Goal: Task Accomplishment & Management: Complete application form

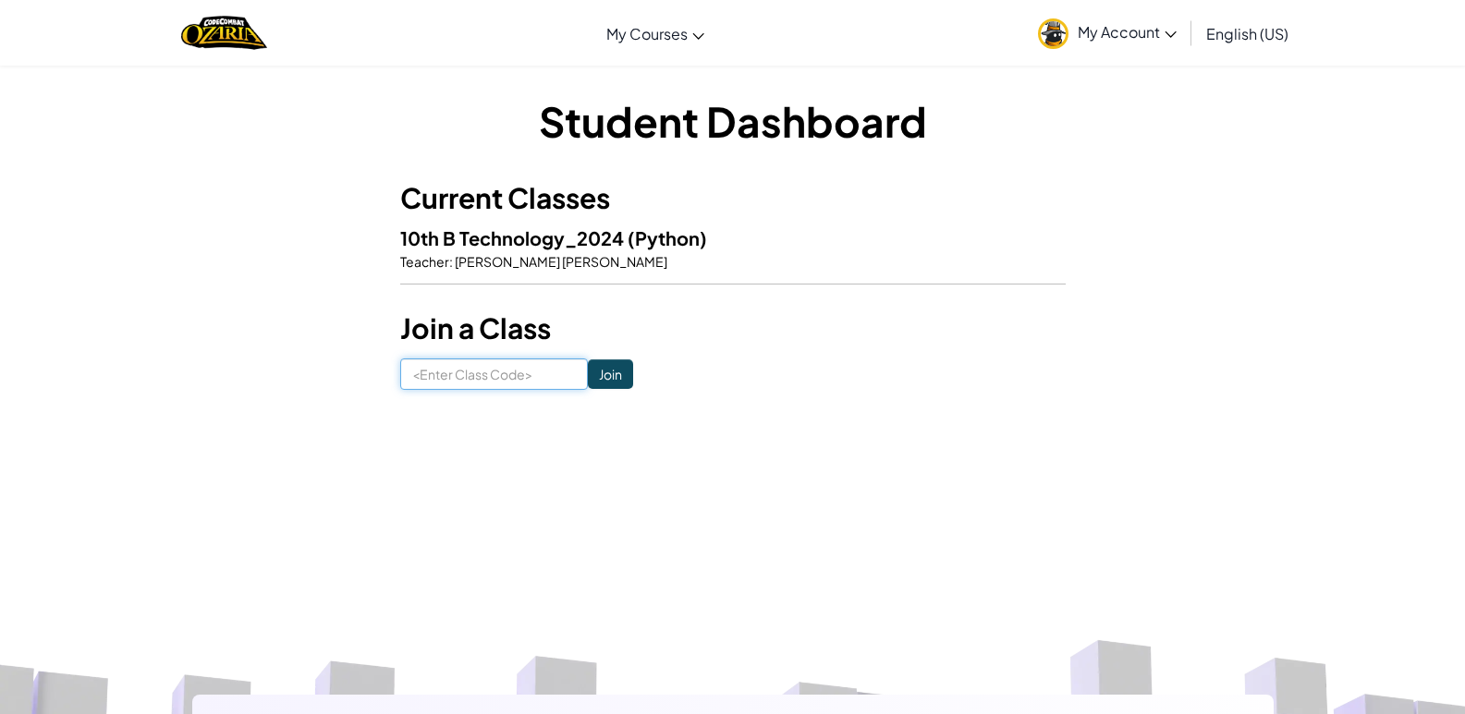
click at [534, 382] on input at bounding box center [494, 374] width 188 height 31
click at [526, 368] on input at bounding box center [494, 374] width 188 height 31
click at [526, 367] on input at bounding box center [494, 374] width 188 height 31
click at [523, 367] on input at bounding box center [494, 374] width 188 height 31
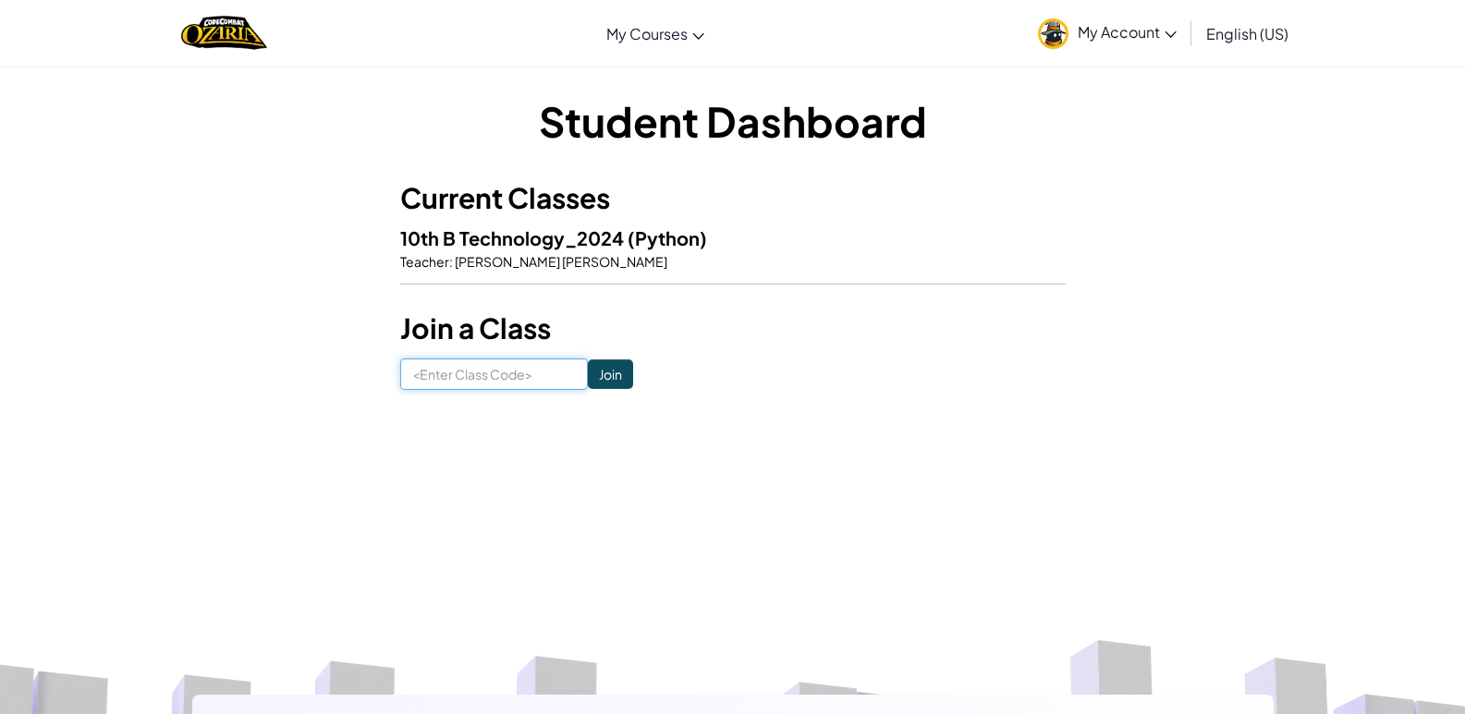
click at [523, 367] on input at bounding box center [494, 374] width 188 height 31
click at [494, 390] on input at bounding box center [494, 374] width 188 height 31
click at [609, 377] on input "Join" at bounding box center [610, 375] width 45 height 30
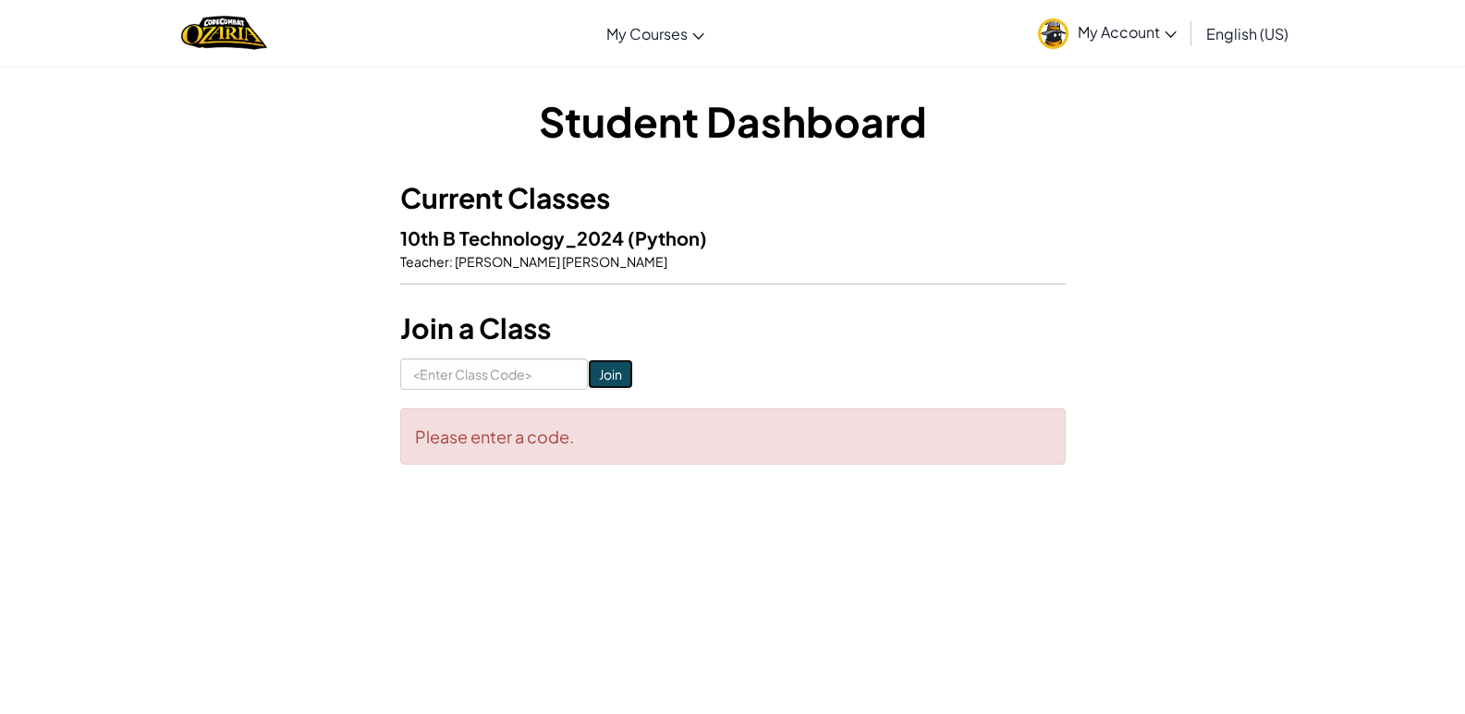
click at [609, 377] on input "Join" at bounding box center [610, 375] width 45 height 30
